Goal: Task Accomplishment & Management: Manage account settings

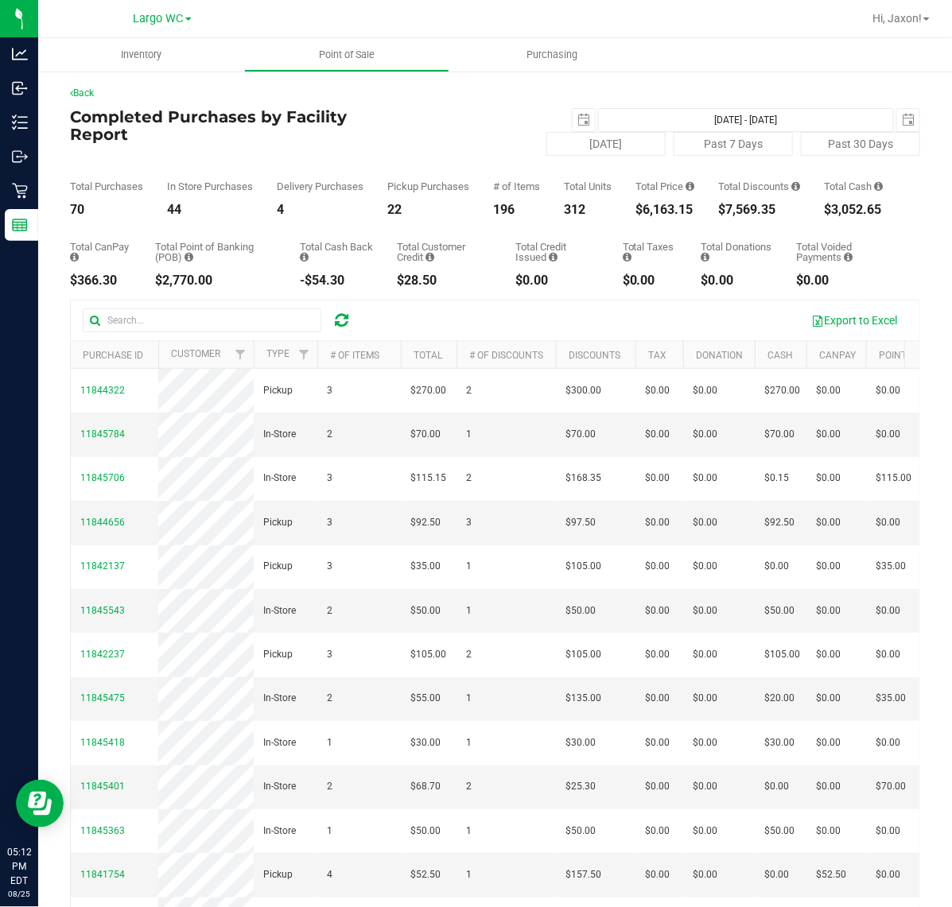
click at [665, 216] on div "$6,163.15" at bounding box center [664, 210] width 59 height 13
click at [686, 228] on div "Total CanPay $366.30 Total Point of Banking (POB) $2,770.00 Total Cash Back -$5…" at bounding box center [495, 251] width 850 height 71
click at [662, 216] on div "$6,163.15" at bounding box center [664, 210] width 59 height 13
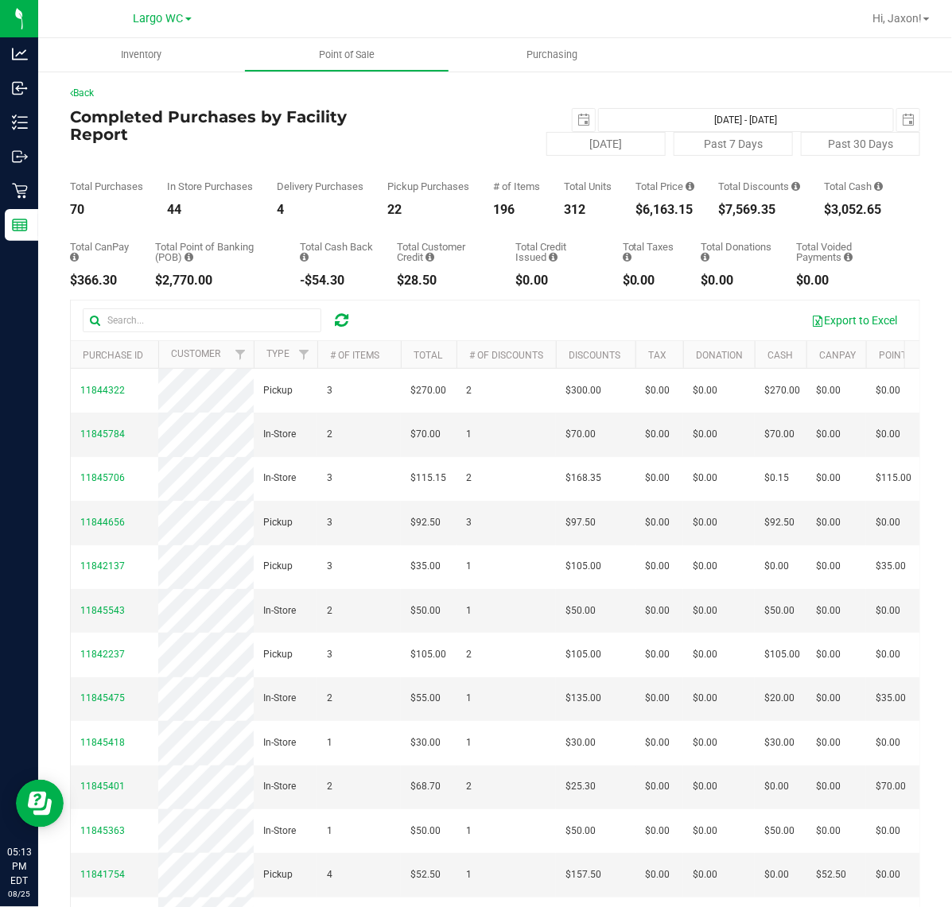
click at [662, 216] on div "$6,163.15" at bounding box center [664, 210] width 59 height 13
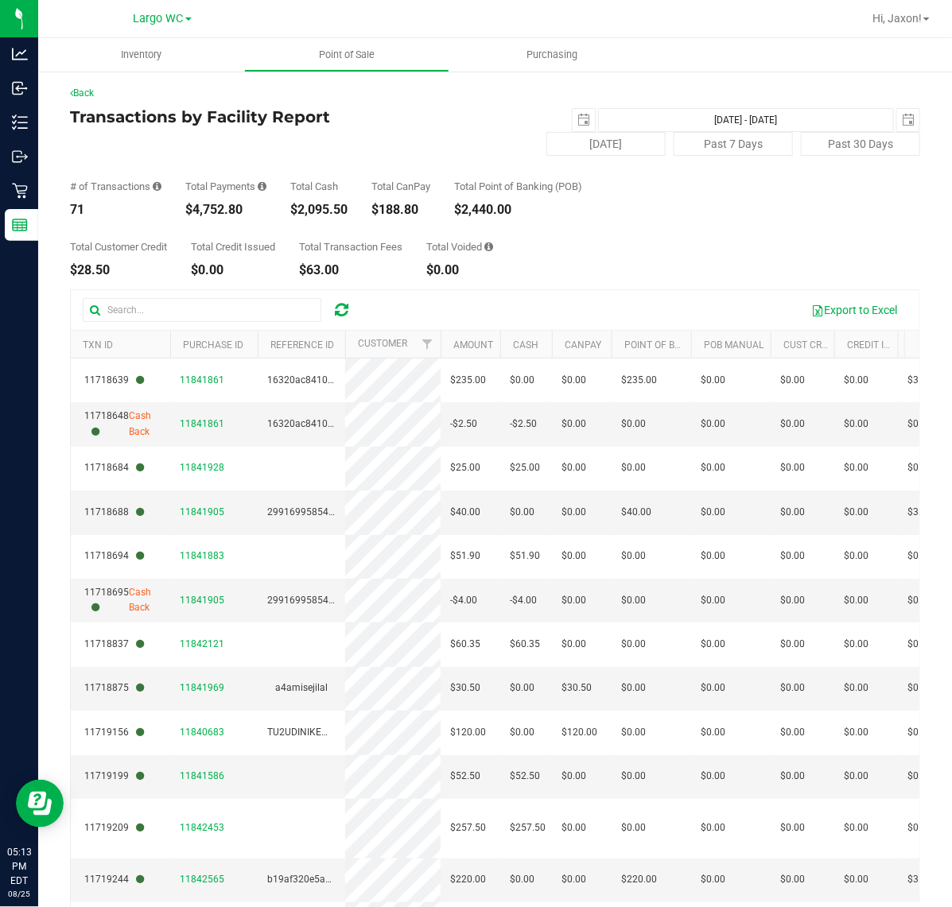
click at [438, 231] on div "Total Customer Credit $28.50 Total Credit Issued $0.00 Total Transaction Fees $…" at bounding box center [495, 246] width 850 height 60
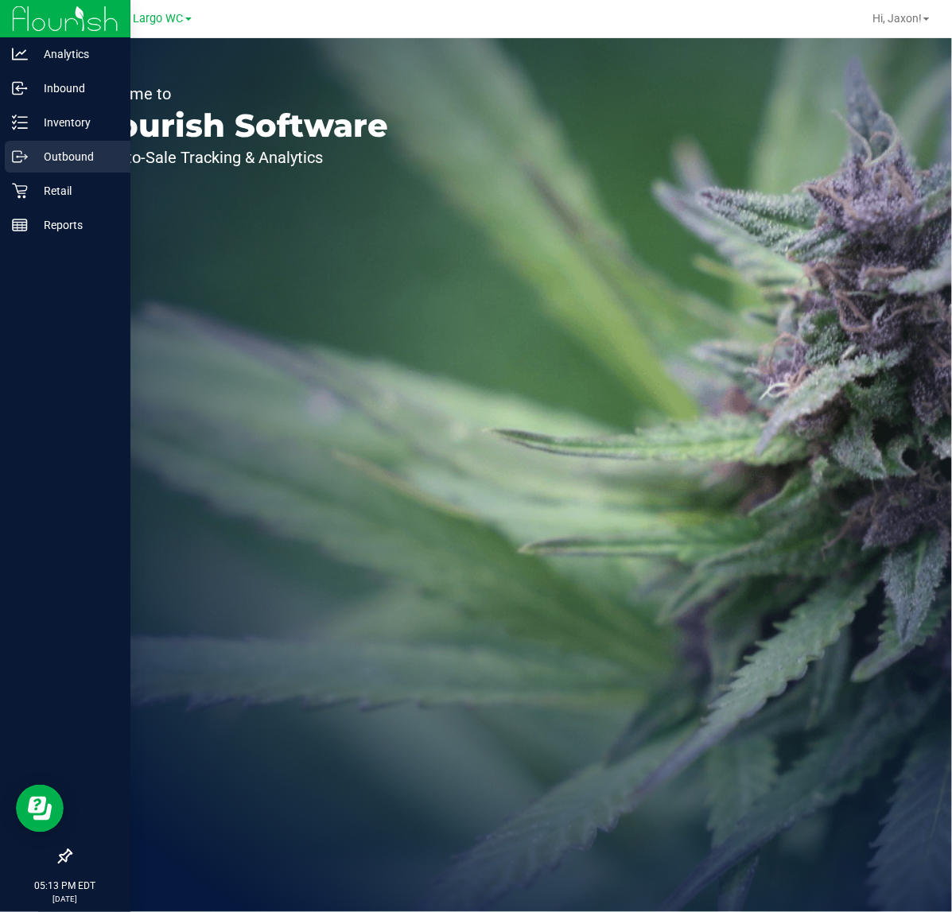
click at [17, 156] on circle at bounding box center [18, 157] width 2 height 2
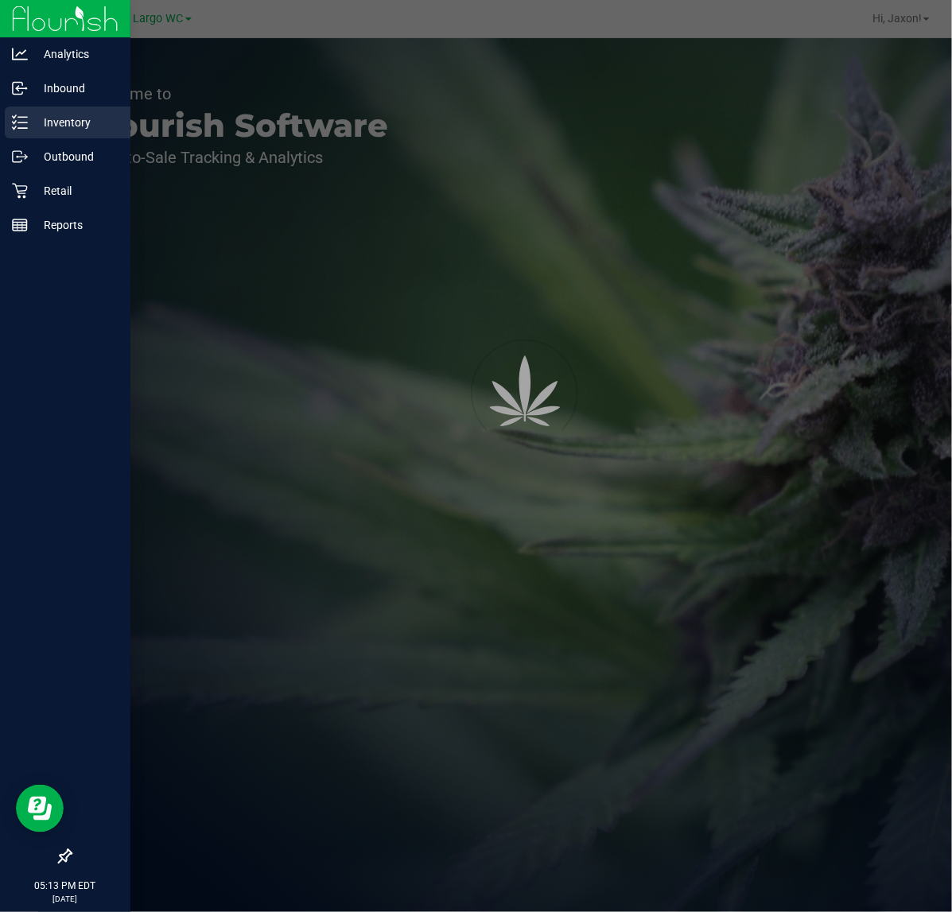
click at [69, 124] on p "Inventory" at bounding box center [75, 122] width 95 height 19
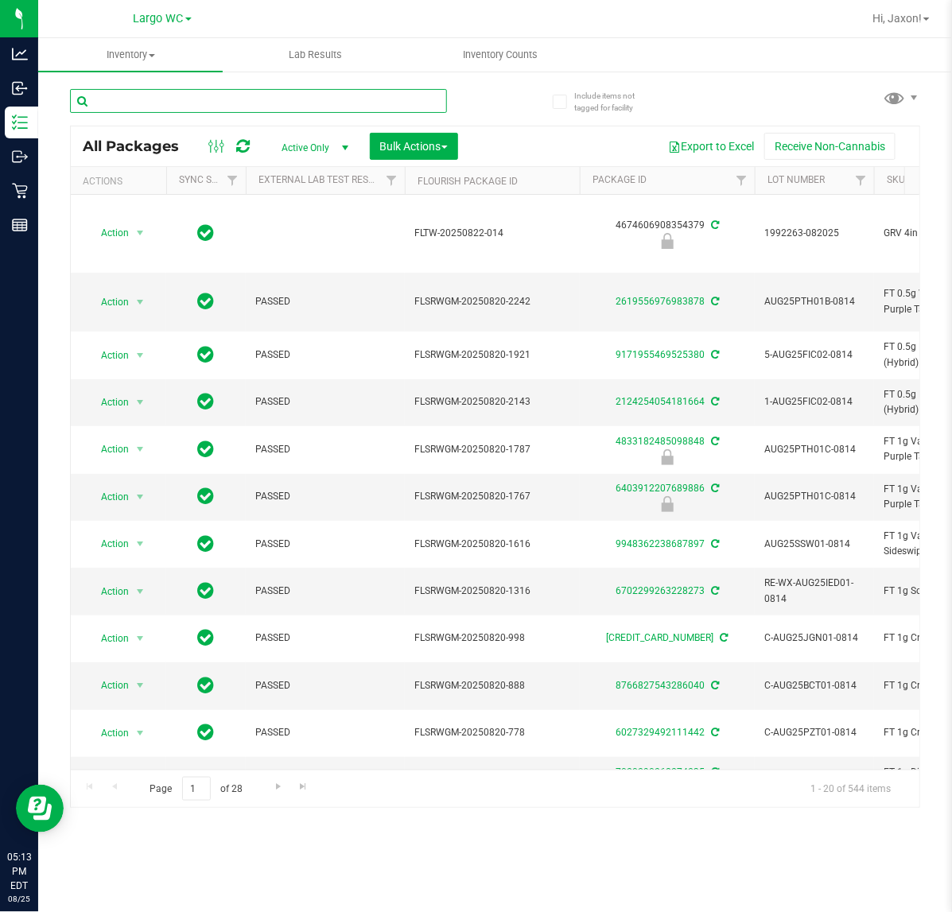
click at [208, 103] on input "text" at bounding box center [258, 101] width 377 height 24
type input "4833182485098848"
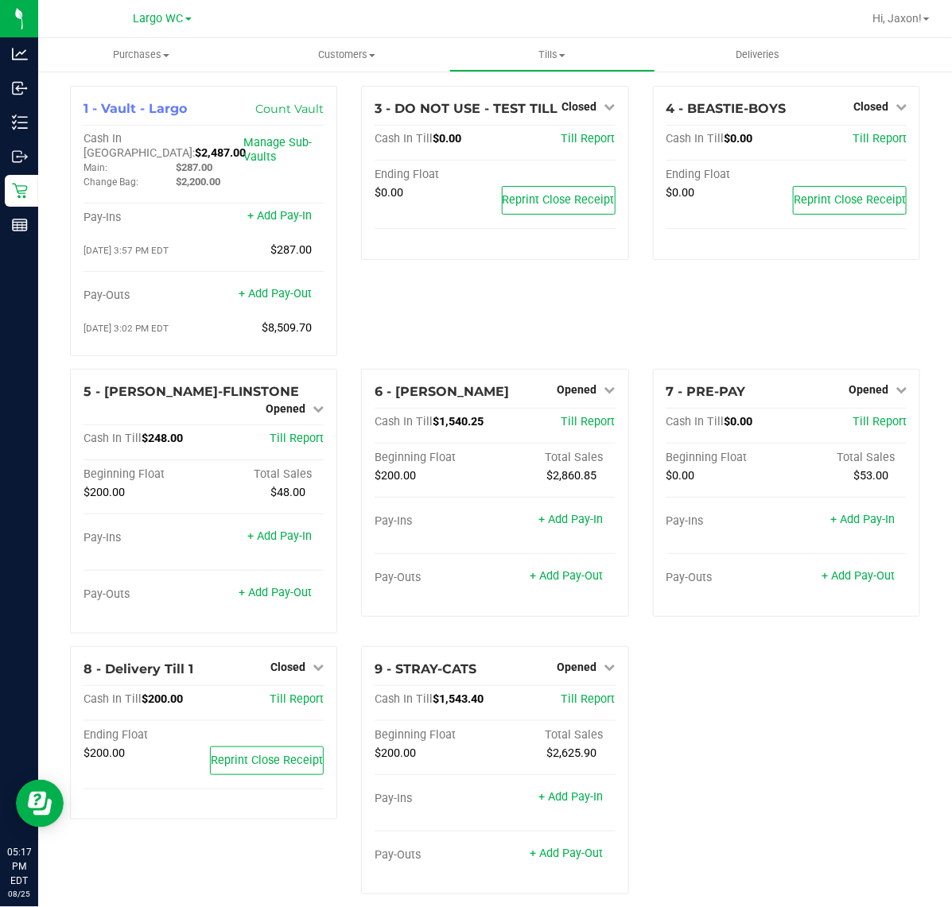
click at [738, 704] on div "1 - Vault - Largo Count Vault Cash In Vault: $2,487.00 Main: $287.00 Change Bag…" at bounding box center [495, 496] width 874 height 821
click at [823, 745] on div "1 - Vault - Largo Count Vault Cash In Vault: $2,487.00 Main: $287.00 Change Bag…" at bounding box center [495, 496] width 874 height 821
click at [297, 402] on span "Opened" at bounding box center [286, 408] width 40 height 13
click at [302, 416] on link "Close Till" at bounding box center [287, 422] width 43 height 13
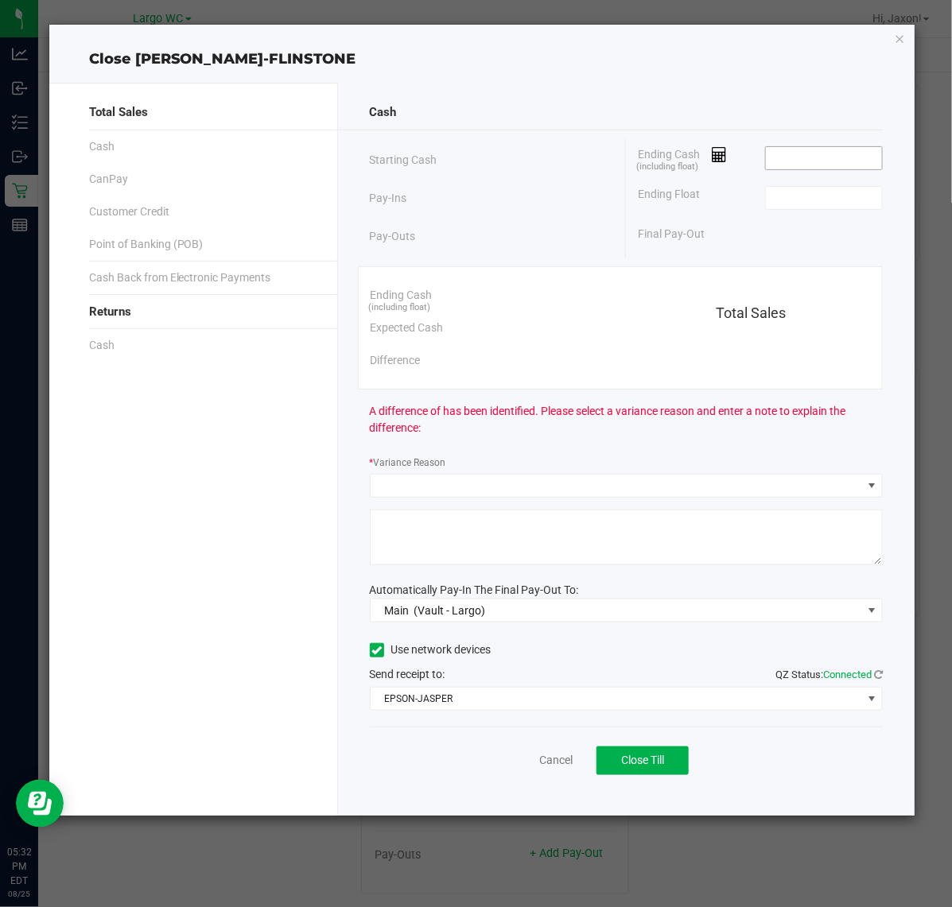
click at [831, 155] on input at bounding box center [824, 158] width 117 height 22
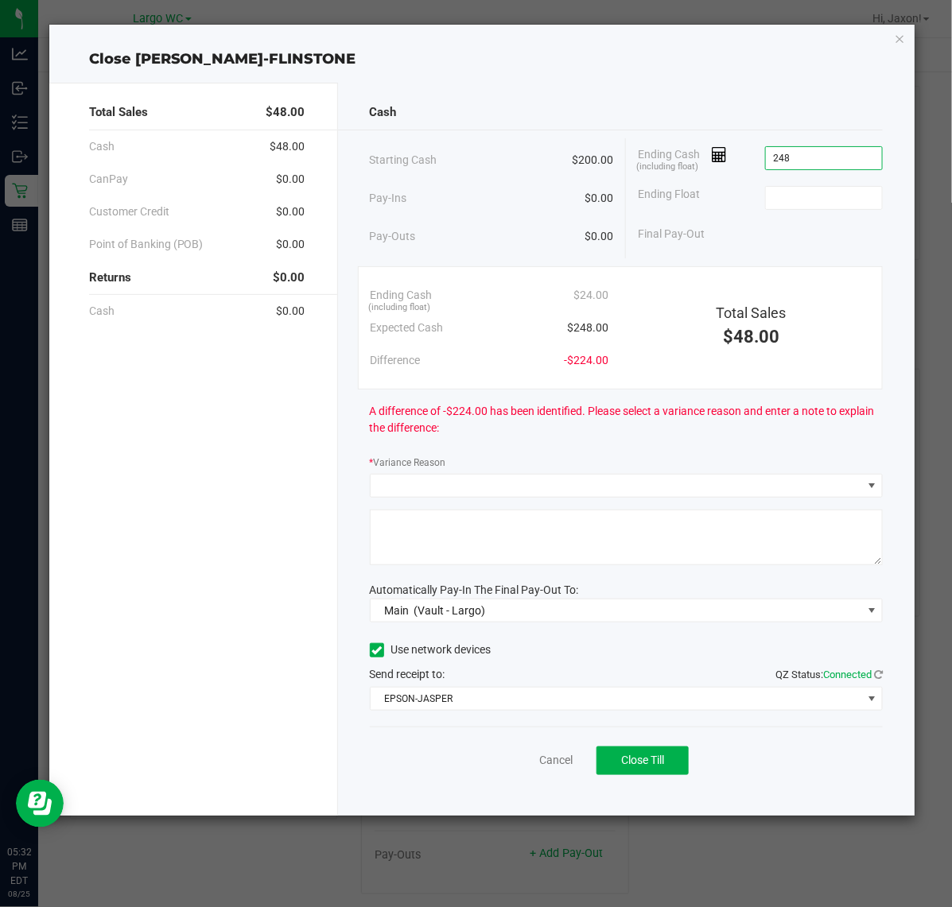
type input "$248.00"
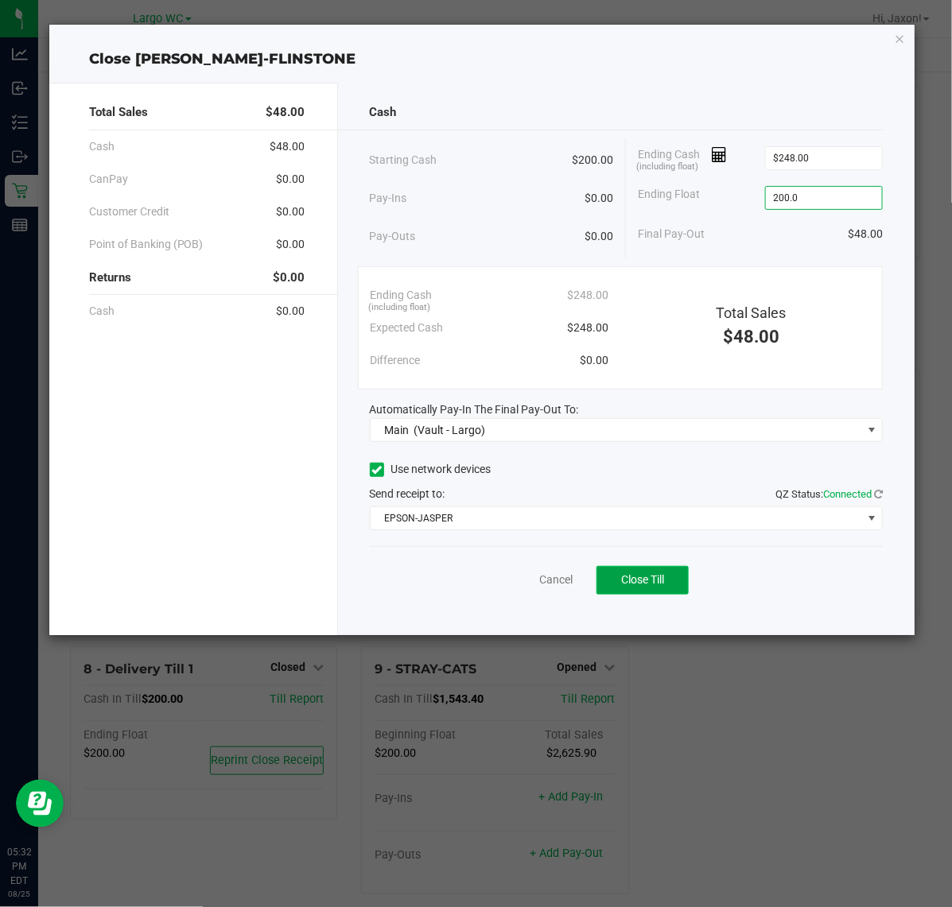
type input "$200.00"
click at [669, 567] on button "Close Till" at bounding box center [642, 580] width 92 height 29
click at [525, 583] on link "Dismiss" at bounding box center [521, 580] width 38 height 17
